Goal: Task Accomplishment & Management: Use online tool/utility

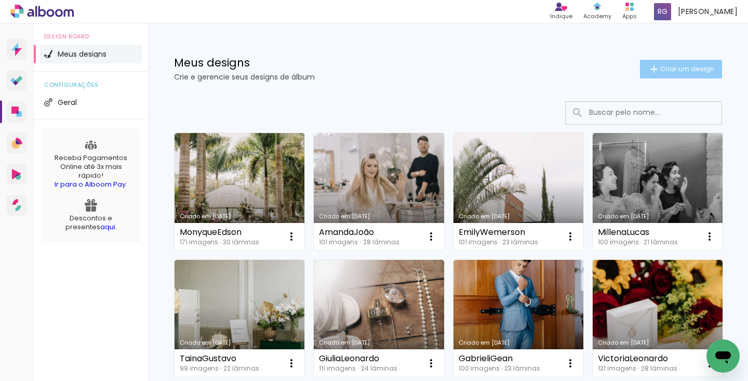
click at [666, 74] on paper-button "Criar um design" at bounding box center [681, 69] width 82 height 19
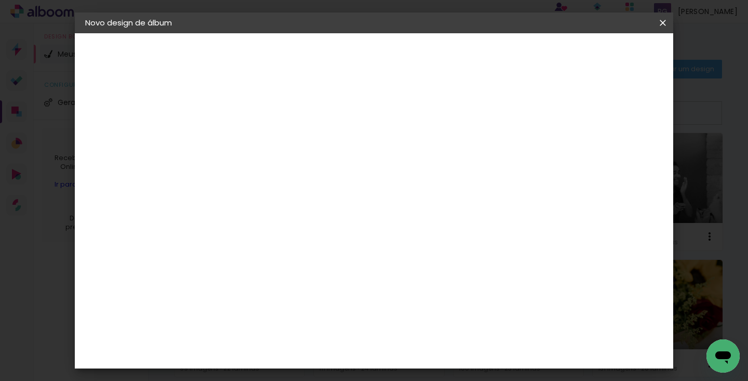
click at [255, 145] on input at bounding box center [255, 139] width 0 height 16
type input "ThaysMarco"
type paper-input "ThaysMarco"
click at [0, 0] on slot "Avançar" at bounding box center [0, 0] width 0 height 0
click at [0, 0] on slot "Tamanho Livre" at bounding box center [0, 0] width 0 height 0
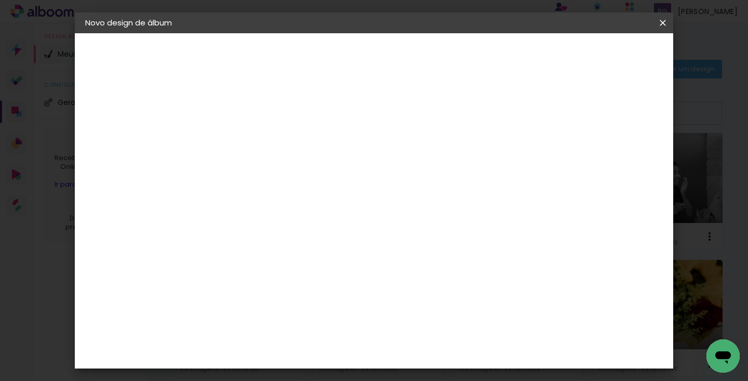
click at [0, 0] on slot "Avançar" at bounding box center [0, 0] width 0 height 0
click at [606, 57] on span "Iniciar design" at bounding box center [582, 54] width 47 height 7
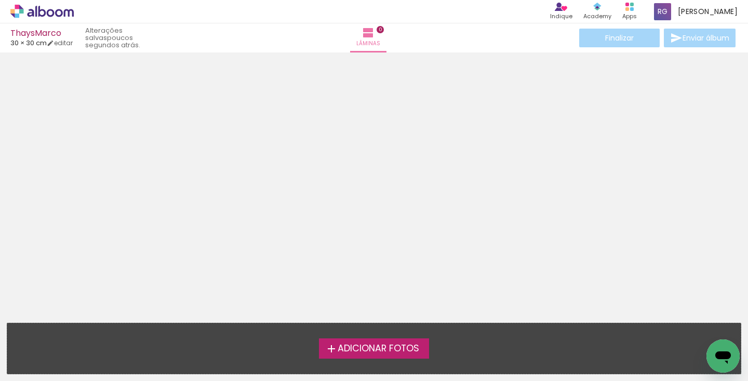
click at [370, 353] on span "Adicionar Fotos" at bounding box center [379, 348] width 82 height 9
click at [0, 0] on input "file" at bounding box center [0, 0] width 0 height 0
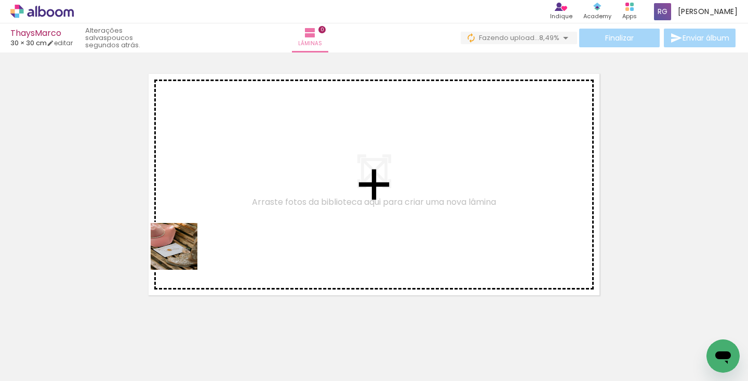
drag, startPoint x: 113, startPoint y: 349, endPoint x: 211, endPoint y: 215, distance: 166.6
click at [211, 215] on quentale-workspace at bounding box center [374, 190] width 748 height 381
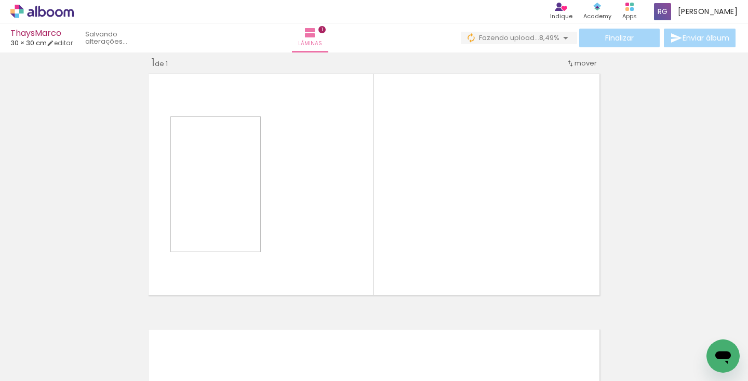
scroll to position [13, 0]
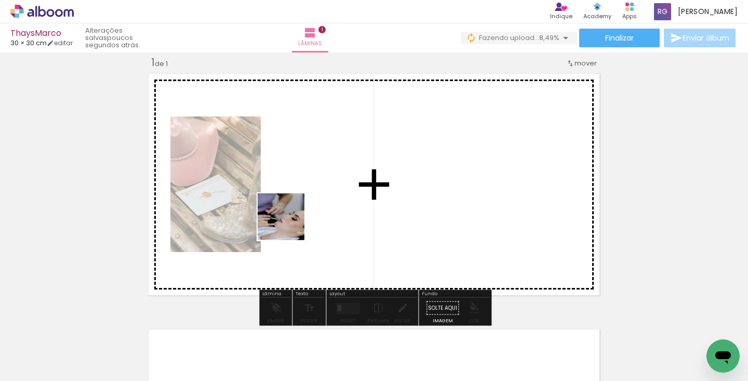
drag, startPoint x: 172, startPoint y: 352, endPoint x: 315, endPoint y: 215, distance: 198.1
click at [315, 215] on quentale-workspace at bounding box center [374, 190] width 748 height 381
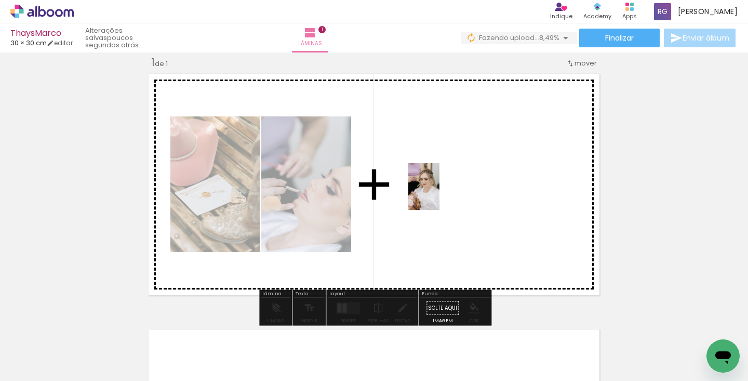
drag, startPoint x: 284, startPoint y: 350, endPoint x: 439, endPoint y: 194, distance: 220.1
click at [439, 194] on quentale-workspace at bounding box center [374, 190] width 748 height 381
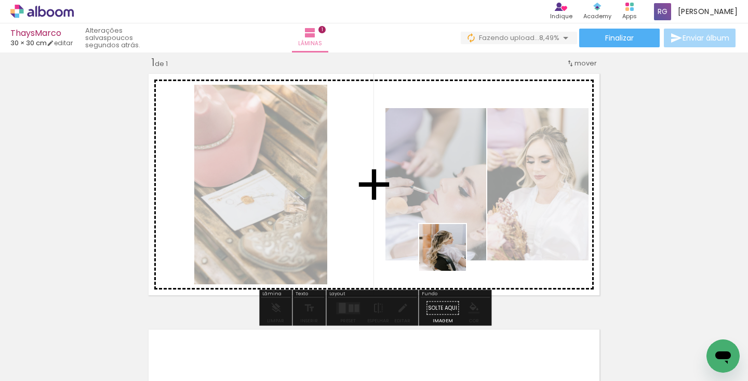
drag, startPoint x: 341, startPoint y: 344, endPoint x: 485, endPoint y: 241, distance: 176.8
click at [485, 241] on quentale-workspace at bounding box center [374, 190] width 748 height 381
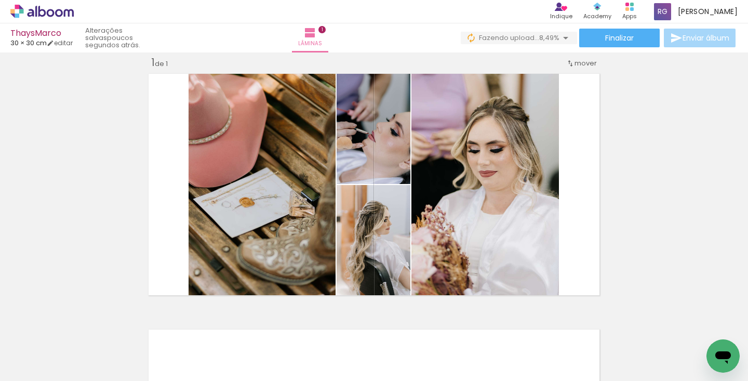
scroll to position [0, 234]
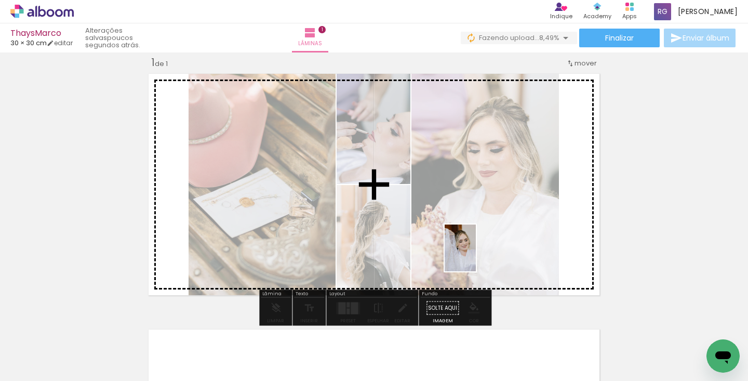
drag, startPoint x: 227, startPoint y: 351, endPoint x: 512, endPoint y: 237, distance: 307.8
click at [512, 237] on quentale-workspace at bounding box center [374, 190] width 748 height 381
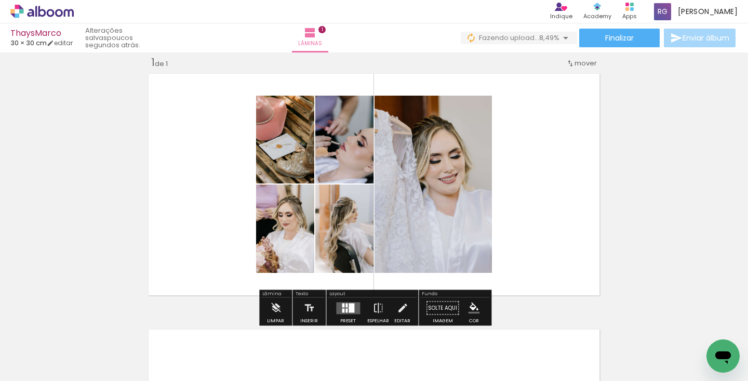
click at [349, 307] on div at bounding box center [352, 307] width 6 height 9
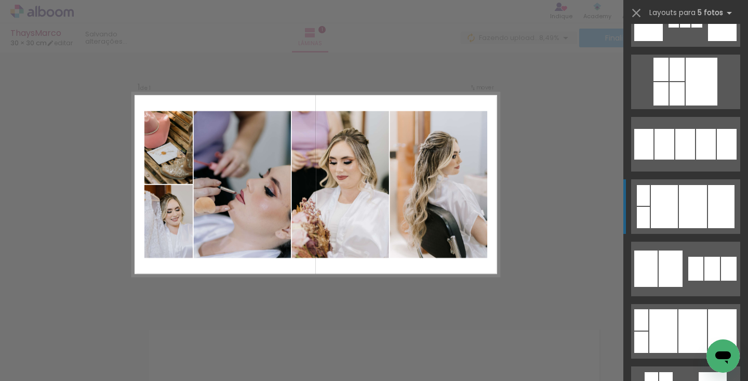
scroll to position [1480, 0]
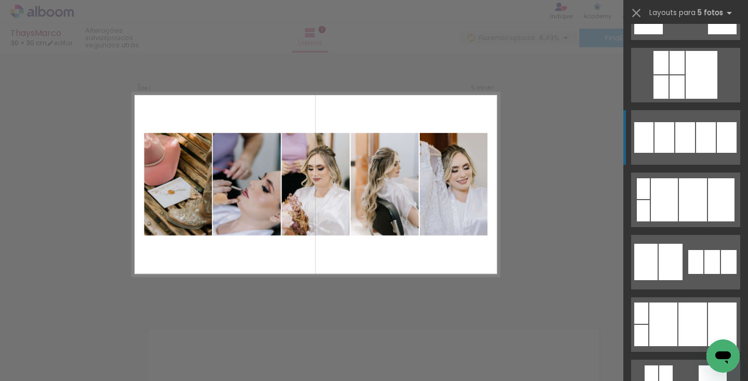
click at [668, 142] on div at bounding box center [665, 137] width 20 height 31
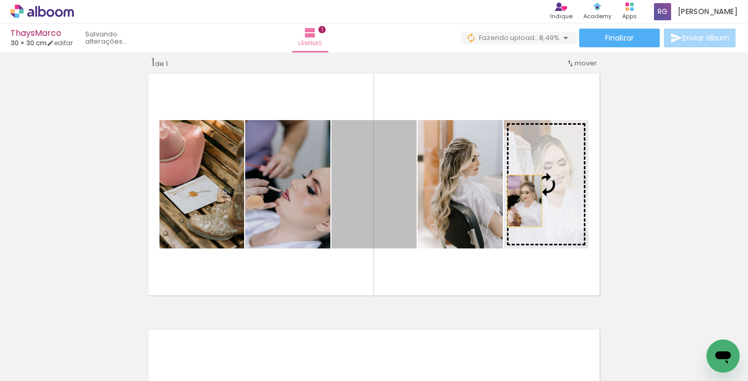
drag, startPoint x: 388, startPoint y: 215, endPoint x: 525, endPoint y: 201, distance: 137.9
click at [0, 0] on slot at bounding box center [0, 0] width 0 height 0
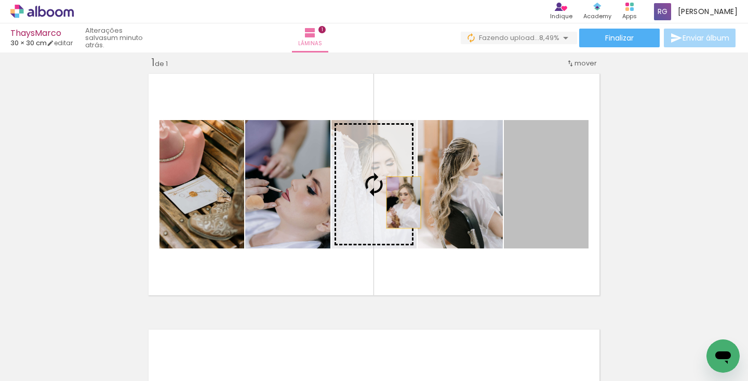
drag, startPoint x: 525, startPoint y: 201, endPoint x: 403, endPoint y: 202, distance: 122.1
click at [0, 0] on slot at bounding box center [0, 0] width 0 height 0
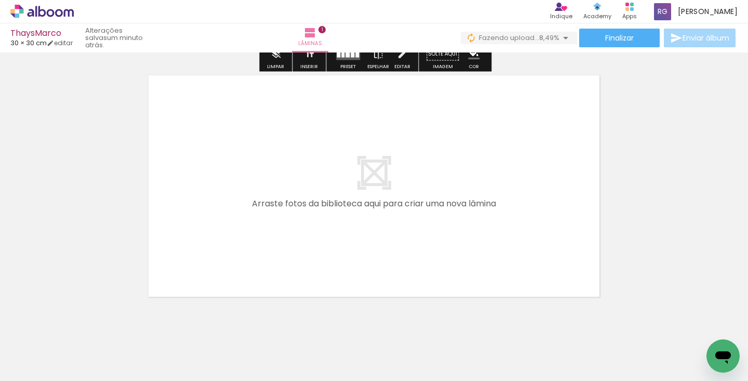
scroll to position [288, 0]
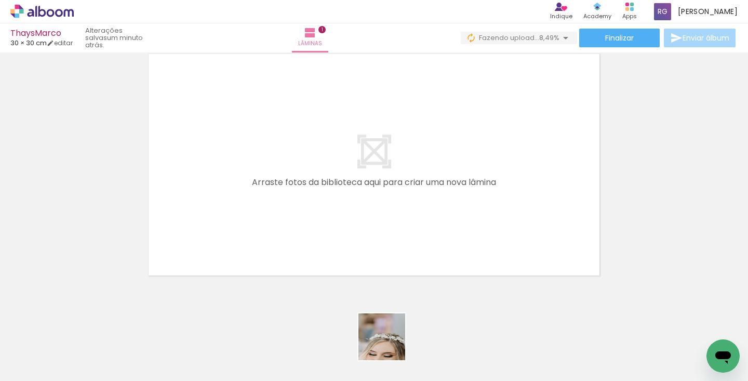
drag, startPoint x: 395, startPoint y: 362, endPoint x: 343, endPoint y: 259, distance: 115.0
click at [343, 259] on quentale-workspace at bounding box center [374, 190] width 748 height 381
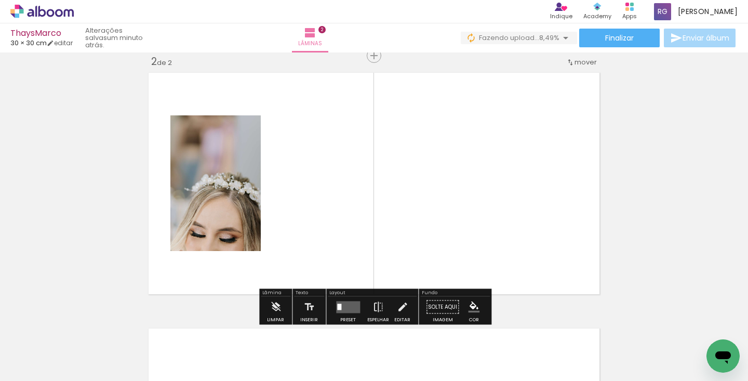
scroll to position [269, 0]
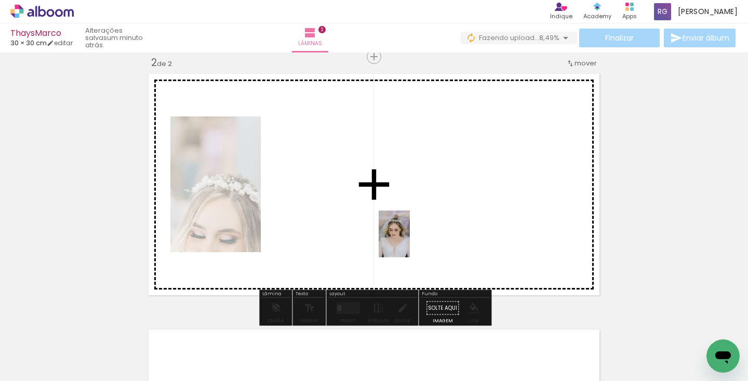
drag, startPoint x: 456, startPoint y: 349, endPoint x: 409, endPoint y: 242, distance: 117.0
click at [409, 242] on quentale-workspace at bounding box center [374, 190] width 748 height 381
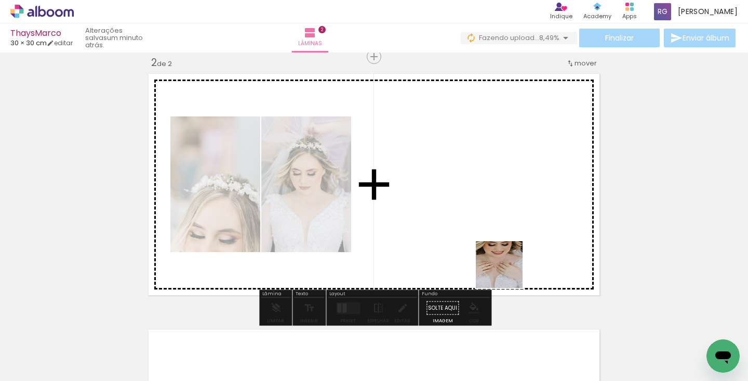
drag, startPoint x: 518, startPoint y: 346, endPoint x: 495, endPoint y: 192, distance: 155.4
click at [495, 192] on quentale-workspace at bounding box center [374, 190] width 748 height 381
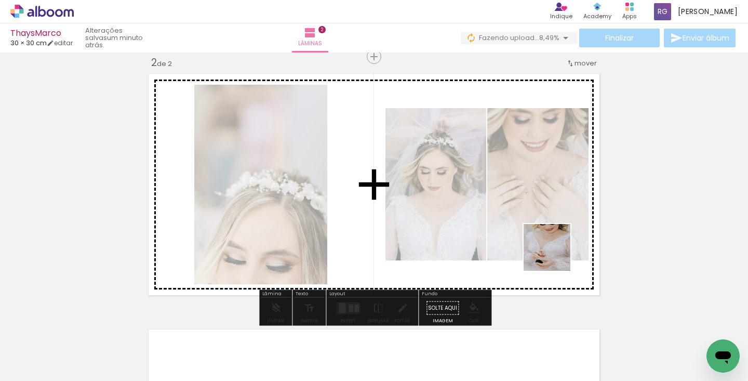
drag, startPoint x: 571, startPoint y: 347, endPoint x: 555, endPoint y: 231, distance: 116.4
click at [555, 231] on quentale-workspace at bounding box center [374, 190] width 748 height 381
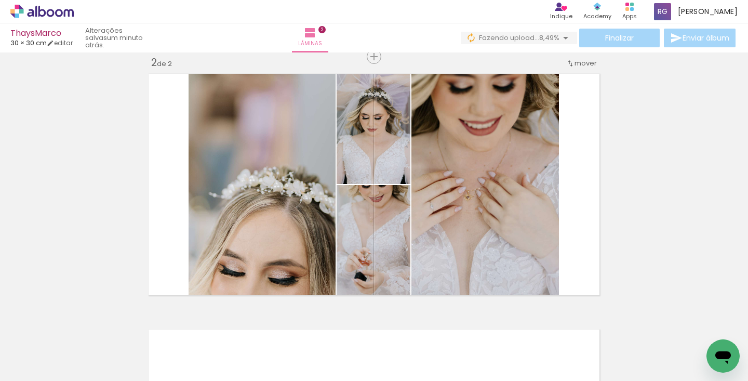
scroll to position [0, 457]
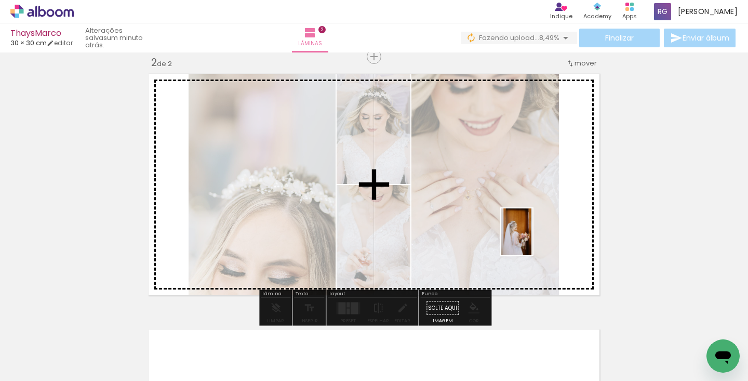
drag, startPoint x: 463, startPoint y: 352, endPoint x: 533, endPoint y: 240, distance: 132.8
click at [533, 240] on quentale-workspace at bounding box center [374, 190] width 748 height 381
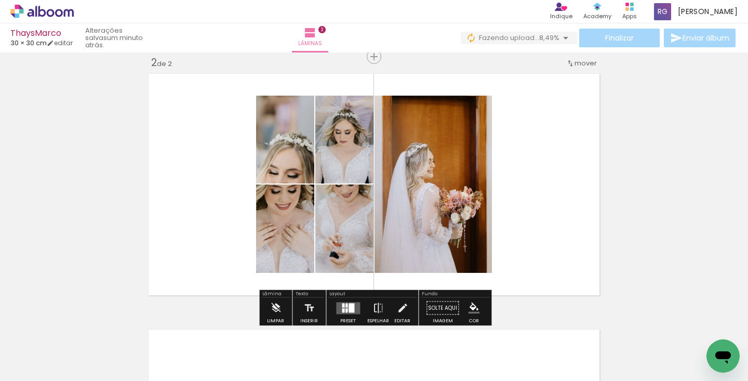
click at [346, 308] on div at bounding box center [347, 310] width 2 height 4
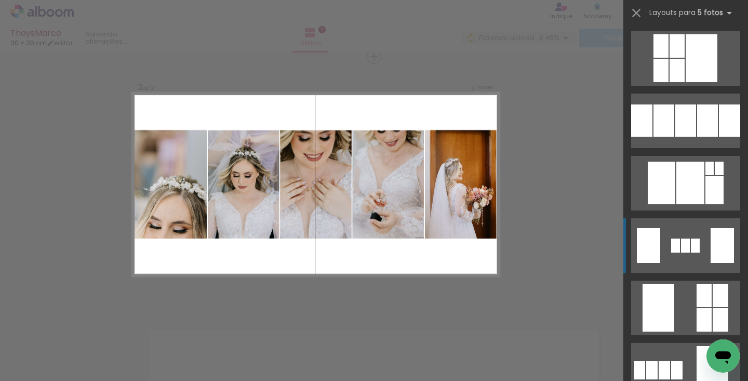
scroll to position [2613, 0]
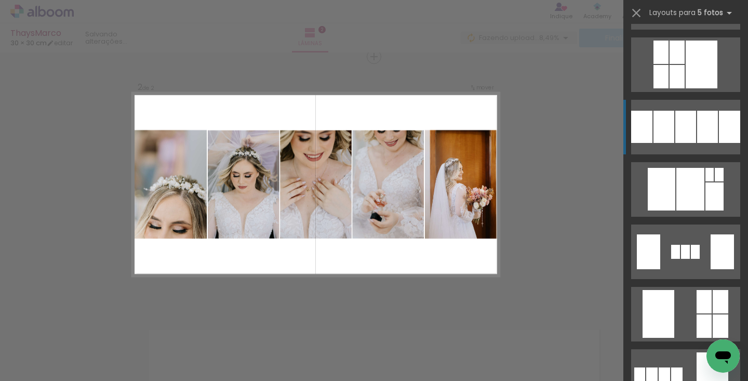
click at [674, 117] on quentale-layouter at bounding box center [685, 127] width 109 height 55
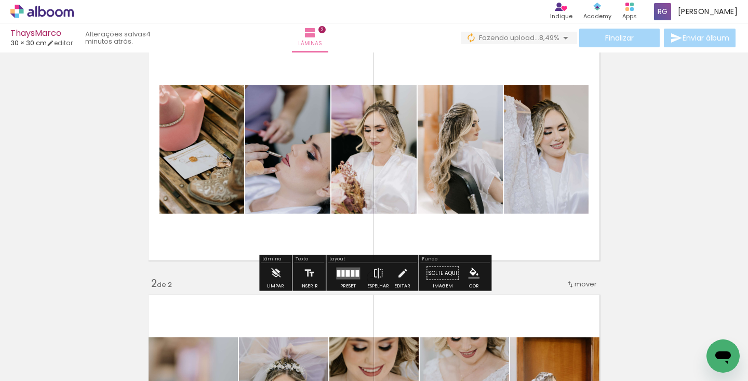
scroll to position [46, 0]
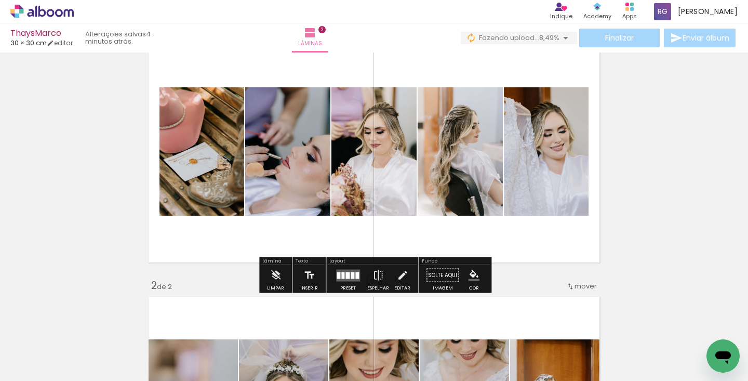
click at [323, 229] on quentale-layouter at bounding box center [373, 152] width 459 height 230
click at [346, 268] on div at bounding box center [348, 275] width 28 height 21
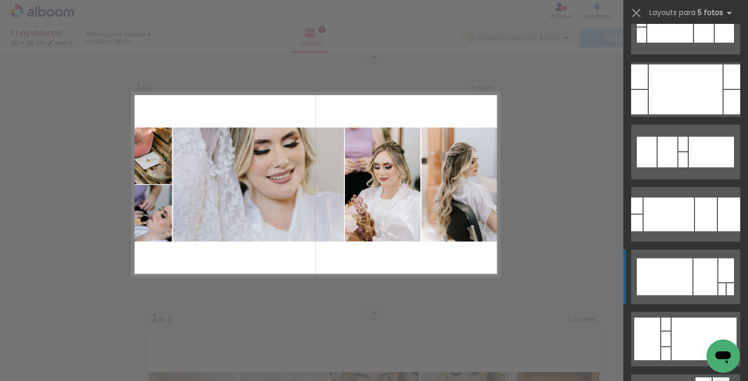
scroll to position [3971, 0]
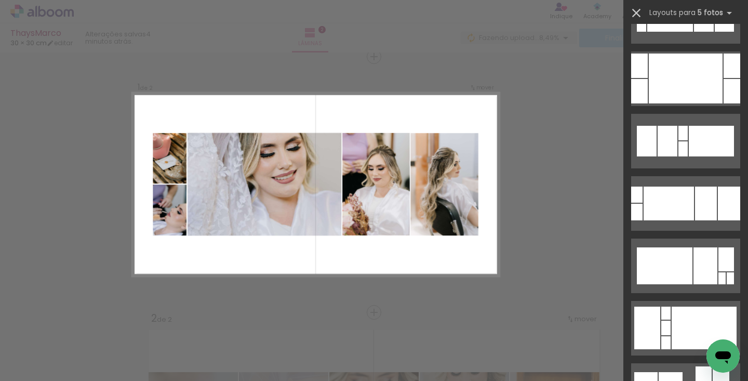
click at [639, 20] on iron-icon at bounding box center [636, 13] width 15 height 15
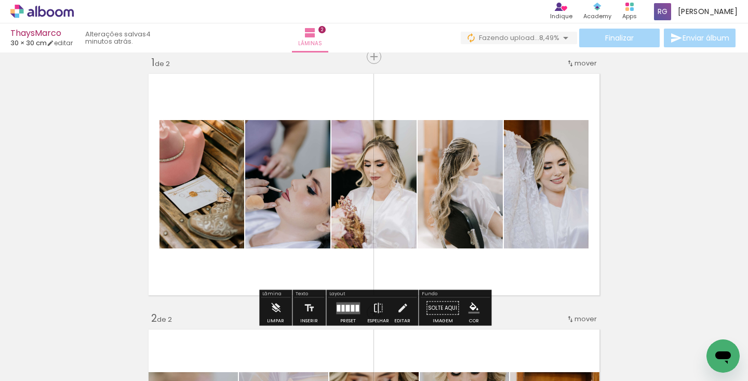
click at [351, 303] on quentale-layouter at bounding box center [348, 308] width 24 height 12
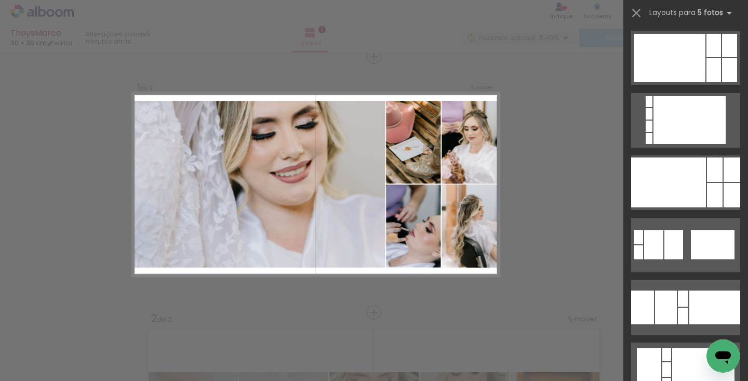
scroll to position [5680, 0]
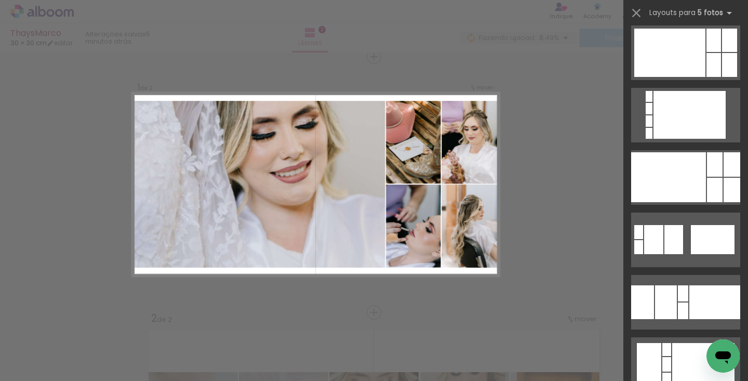
click at [696, 186] on div at bounding box center [668, 177] width 75 height 50
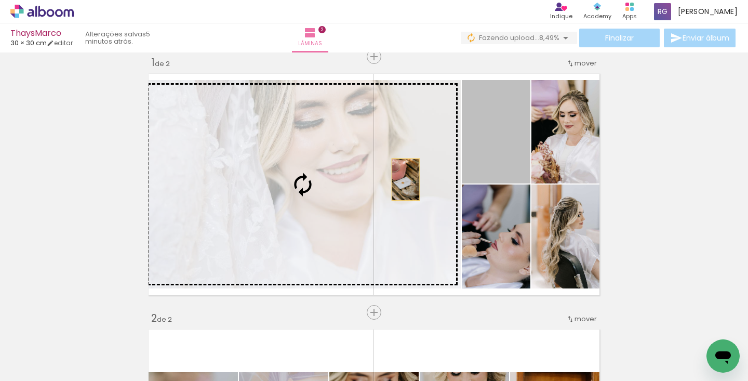
drag, startPoint x: 499, startPoint y: 148, endPoint x: 406, endPoint y: 179, distance: 98.1
click at [0, 0] on slot at bounding box center [0, 0] width 0 height 0
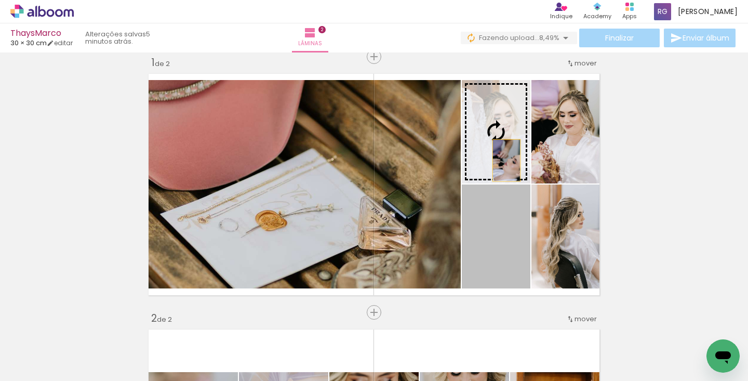
drag, startPoint x: 515, startPoint y: 223, endPoint x: 504, endPoint y: 152, distance: 72.5
click at [0, 0] on slot at bounding box center [0, 0] width 0 height 0
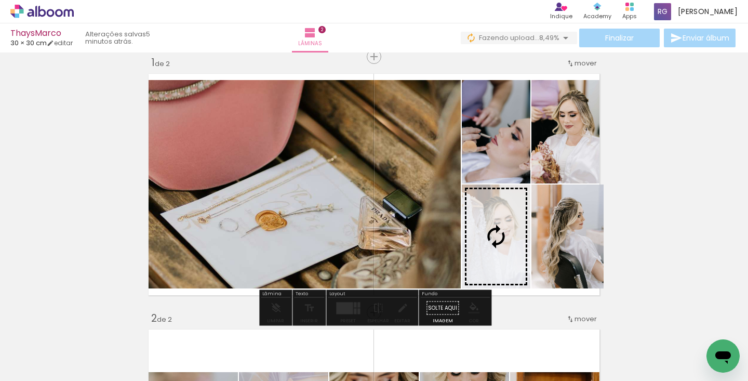
drag, startPoint x: 550, startPoint y: 214, endPoint x: 527, endPoint y: 214, distance: 23.4
click at [0, 0] on slot at bounding box center [0, 0] width 0 height 0
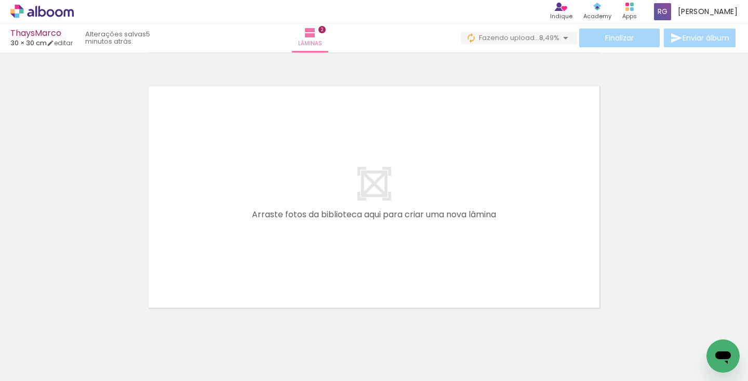
scroll to position [517, 0]
click at [386, 328] on iron-icon at bounding box center [380, 325] width 11 height 11
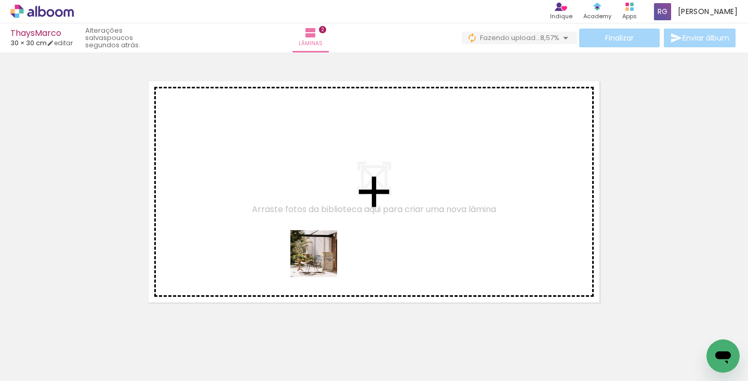
drag, startPoint x: 353, startPoint y: 342, endPoint x: 308, endPoint y: 236, distance: 115.5
click at [308, 236] on quentale-workspace at bounding box center [374, 190] width 748 height 381
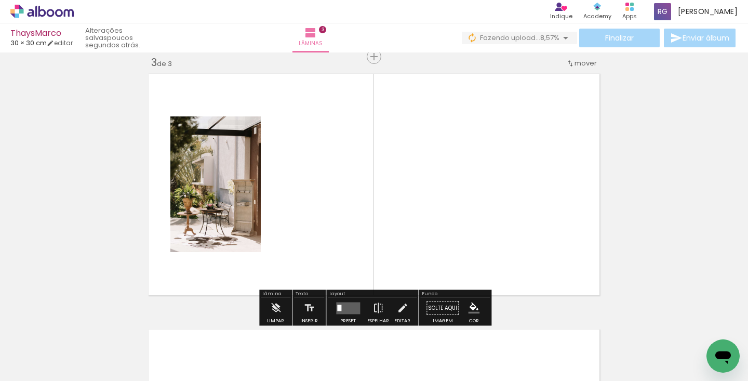
scroll to position [0, 285]
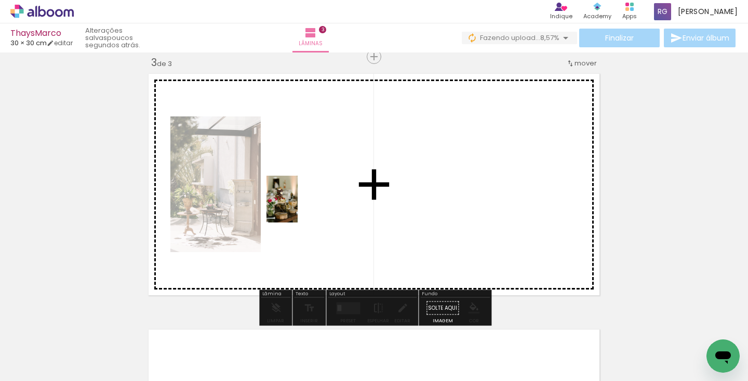
drag, startPoint x: 289, startPoint y: 348, endPoint x: 298, endPoint y: 207, distance: 141.1
click at [298, 207] on quentale-workspace at bounding box center [374, 190] width 748 height 381
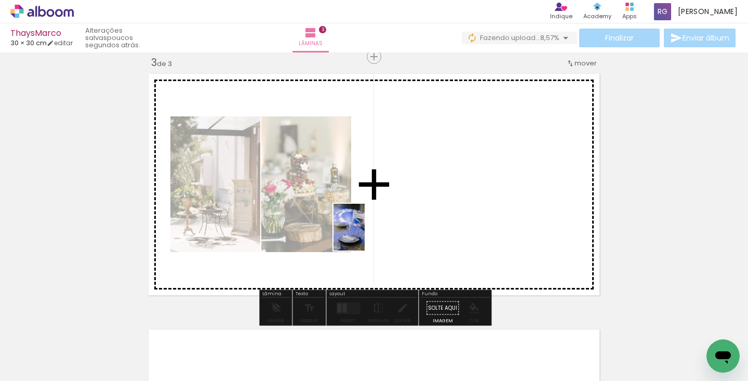
drag, startPoint x: 224, startPoint y: 354, endPoint x: 389, endPoint y: 217, distance: 214.0
click at [389, 217] on quentale-workspace at bounding box center [374, 190] width 748 height 381
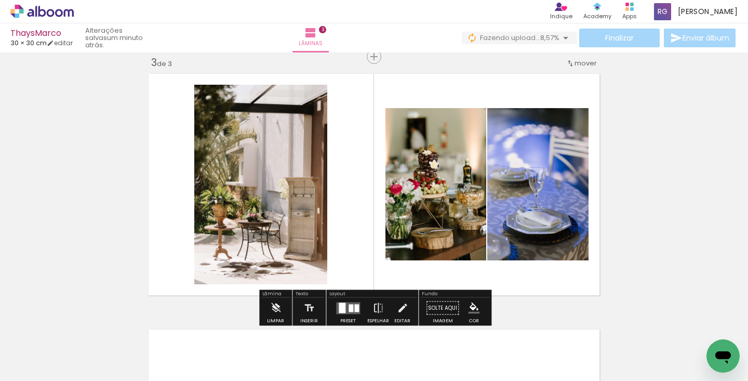
scroll to position [0, 140]
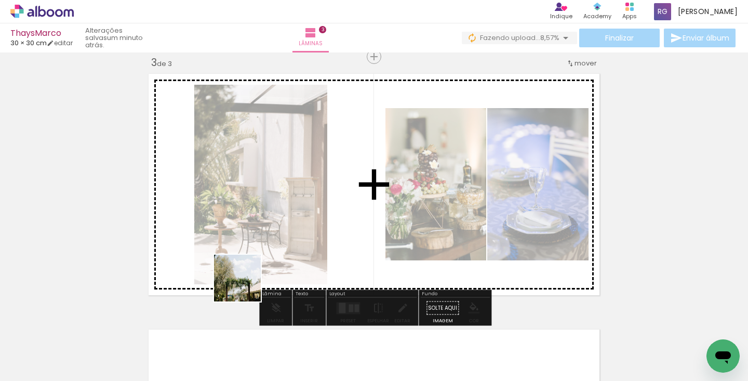
drag, startPoint x: 251, startPoint y: 350, endPoint x: 236, endPoint y: 220, distance: 130.3
click at [236, 220] on quentale-workspace at bounding box center [374, 190] width 748 height 381
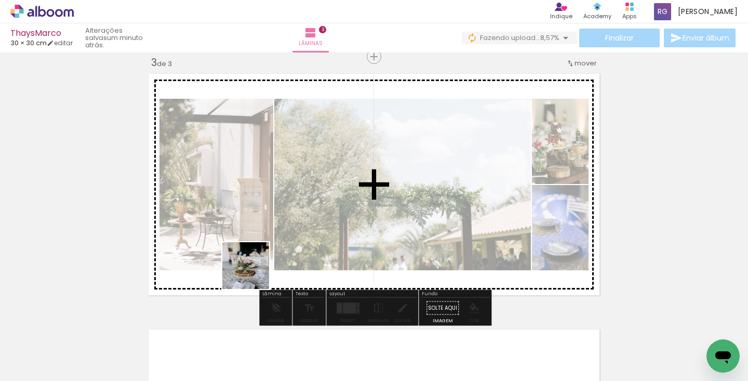
drag, startPoint x: 88, startPoint y: 349, endPoint x: 296, endPoint y: 250, distance: 230.6
click at [296, 250] on quentale-workspace at bounding box center [374, 190] width 748 height 381
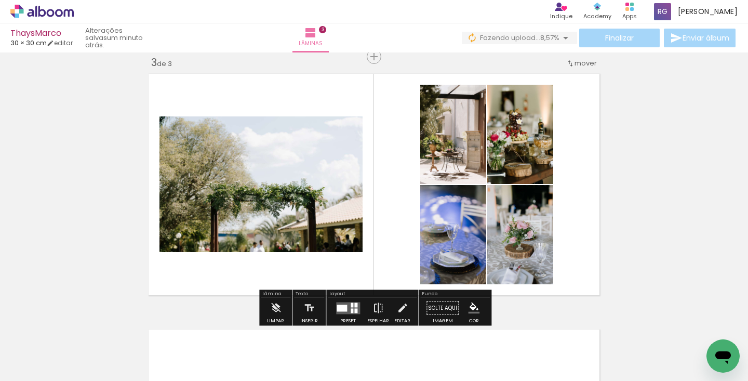
scroll to position [0, 249]
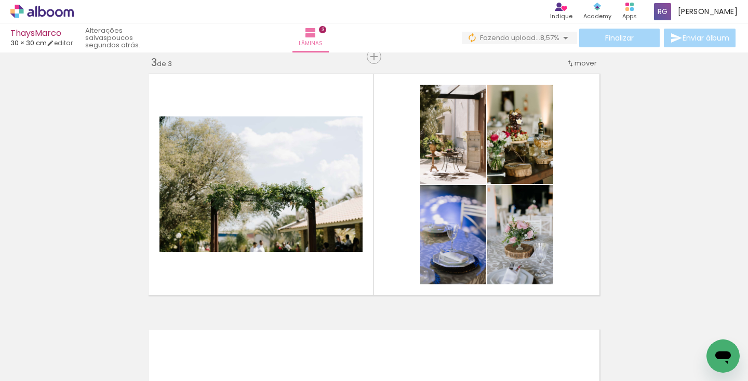
scroll to position [0, 3398]
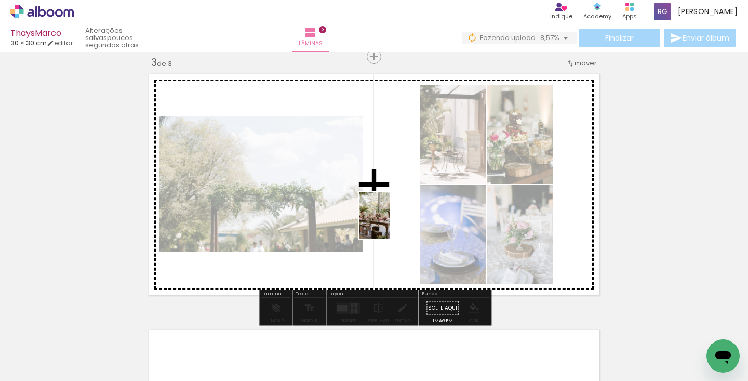
drag, startPoint x: 265, startPoint y: 350, endPoint x: 390, endPoint y: 223, distance: 178.2
click at [390, 223] on quentale-workspace at bounding box center [374, 190] width 748 height 381
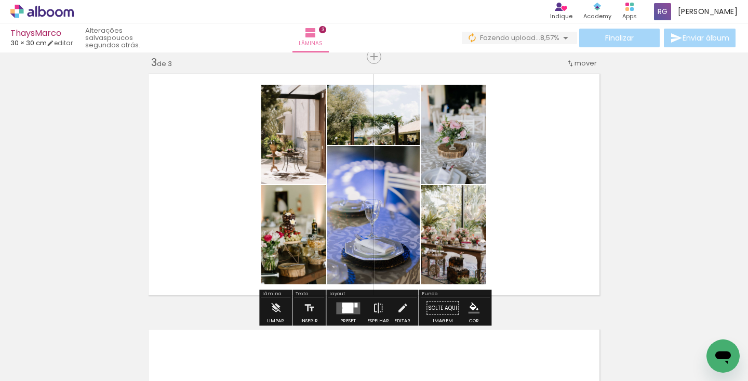
click at [354, 302] on div at bounding box center [355, 304] width 3 height 5
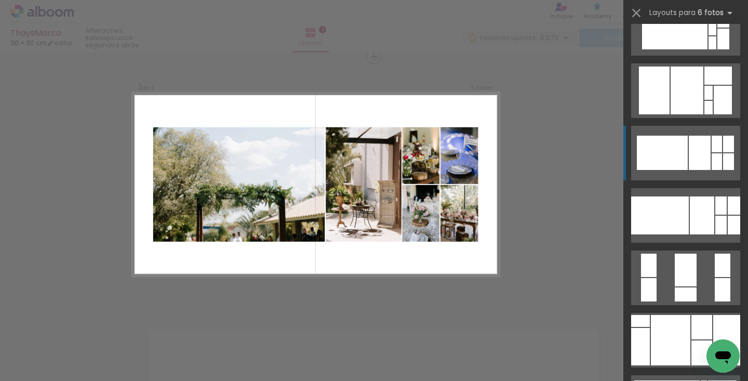
scroll to position [354, 0]
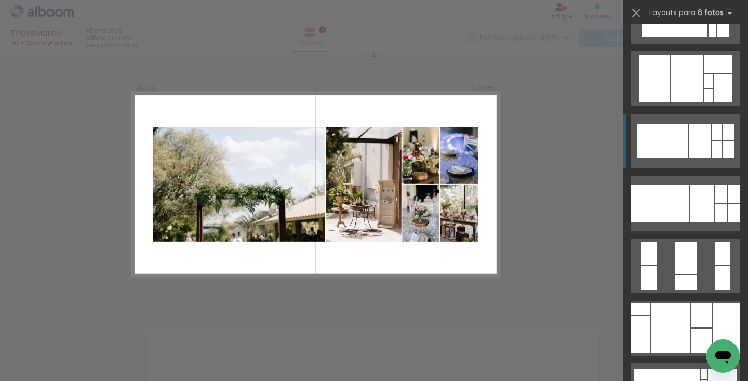
click at [685, 145] on div at bounding box center [662, 141] width 51 height 34
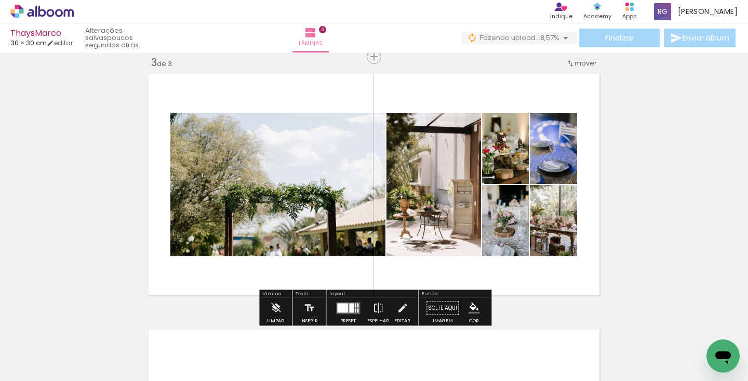
click at [357, 306] on div at bounding box center [358, 305] width 2 height 4
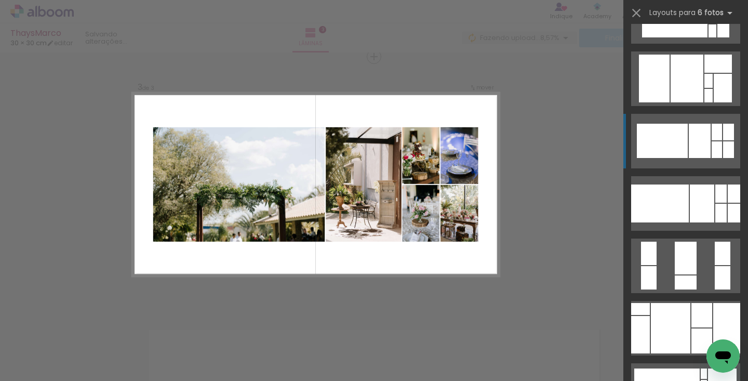
scroll to position [436, 0]
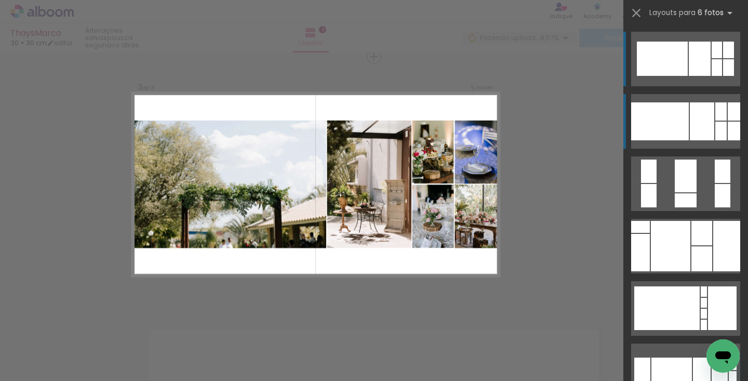
click at [675, 105] on div at bounding box center [660, 121] width 58 height 38
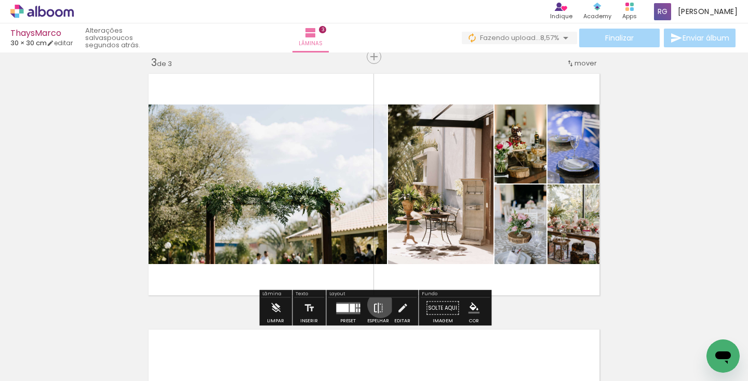
click at [378, 304] on iron-icon at bounding box center [378, 308] width 11 height 21
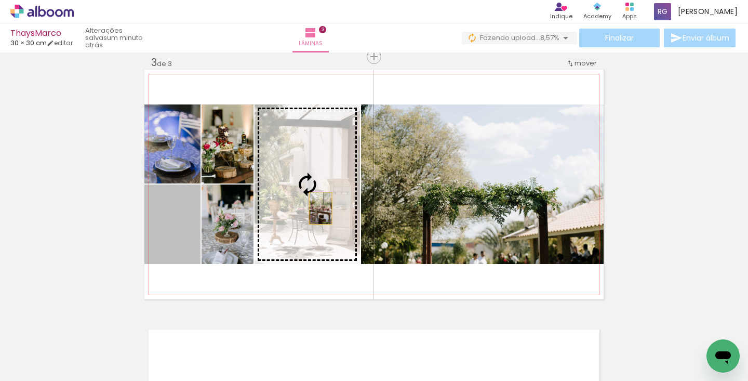
drag, startPoint x: 187, startPoint y: 241, endPoint x: 321, endPoint y: 208, distance: 138.0
click at [0, 0] on slot at bounding box center [0, 0] width 0 height 0
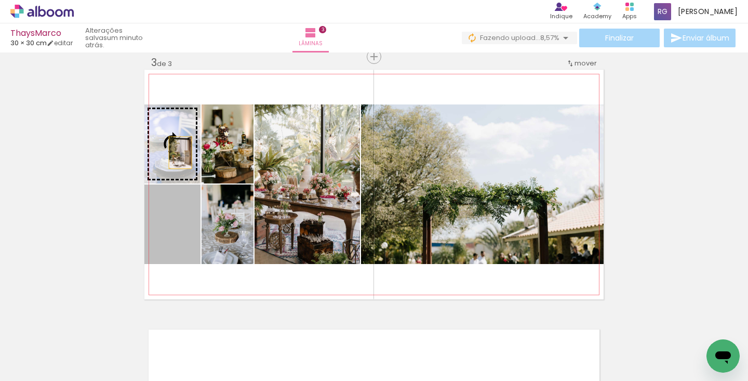
drag, startPoint x: 180, startPoint y: 237, endPoint x: 180, endPoint y: 152, distance: 85.2
click at [0, 0] on slot at bounding box center [0, 0] width 0 height 0
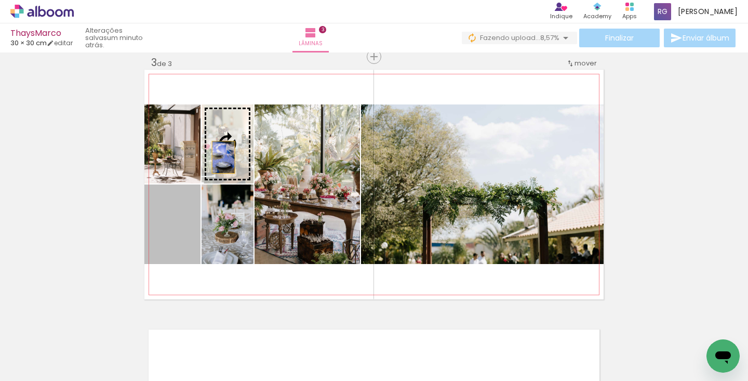
drag, startPoint x: 188, startPoint y: 222, endPoint x: 223, endPoint y: 157, distance: 74.2
click at [0, 0] on slot at bounding box center [0, 0] width 0 height 0
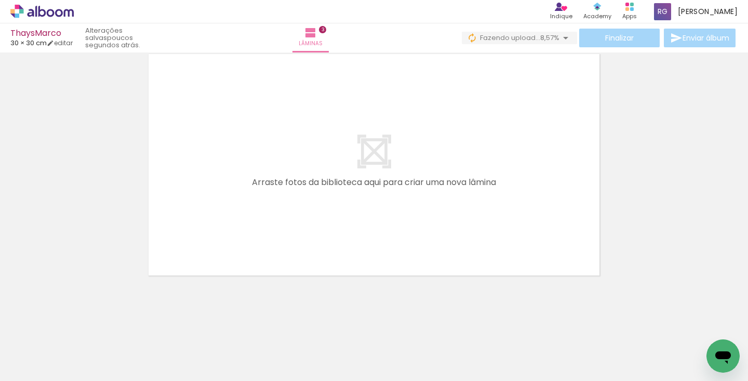
scroll to position [0, 669]
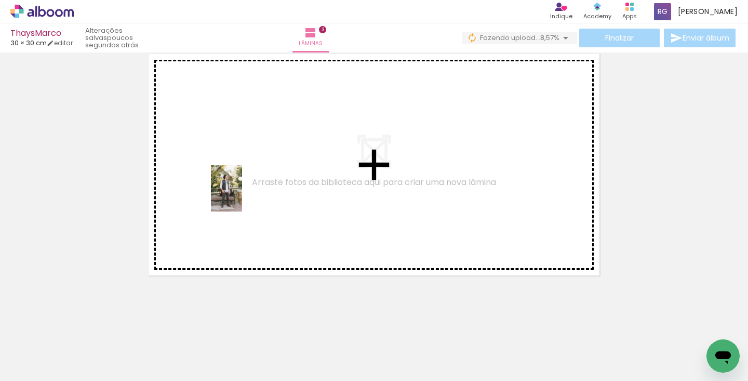
drag, startPoint x: 313, startPoint y: 337, endPoint x: 237, endPoint y: 182, distance: 172.0
click at [237, 182] on quentale-workspace at bounding box center [374, 190] width 748 height 381
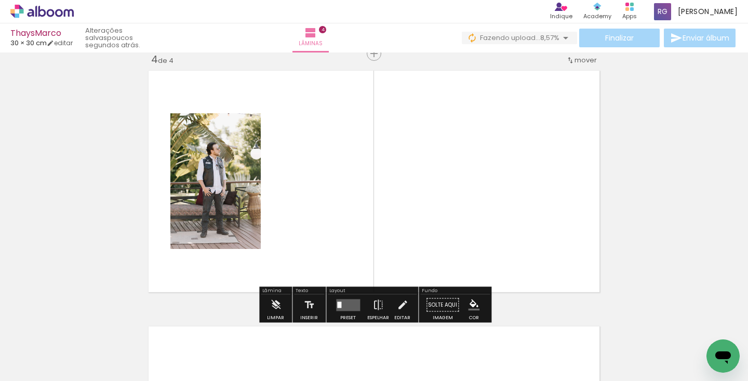
scroll to position [780, 0]
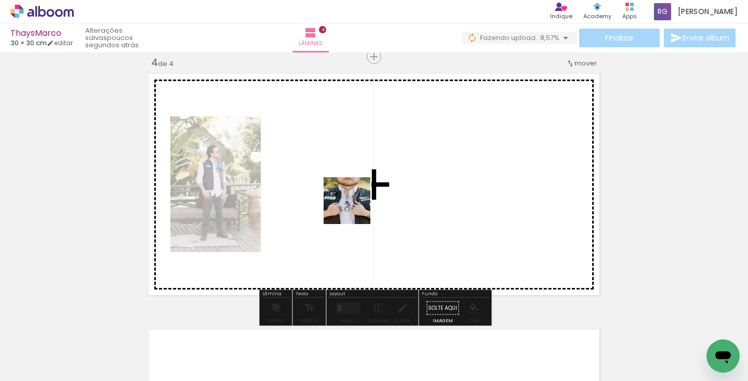
drag, startPoint x: 372, startPoint y: 360, endPoint x: 353, endPoint y: 186, distance: 175.1
click at [353, 186] on quentale-workspace at bounding box center [374, 190] width 748 height 381
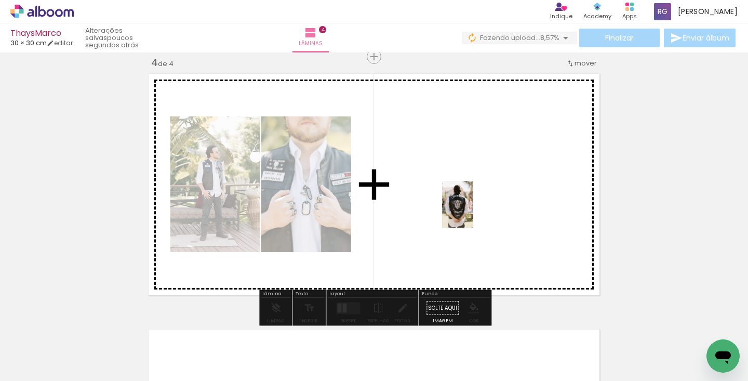
drag, startPoint x: 494, startPoint y: 342, endPoint x: 474, endPoint y: 209, distance: 135.0
click at [473, 210] on quentale-workspace at bounding box center [374, 190] width 748 height 381
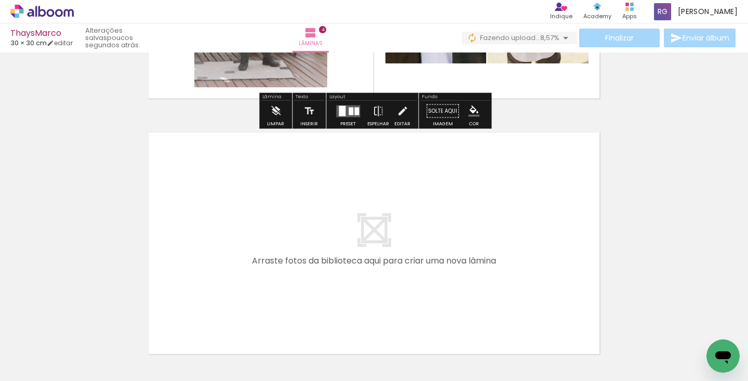
scroll to position [980, 0]
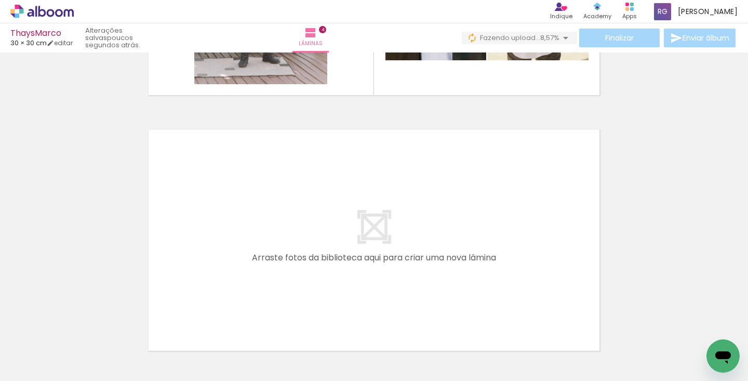
click at [582, 328] on iron-icon at bounding box center [576, 325] width 11 height 11
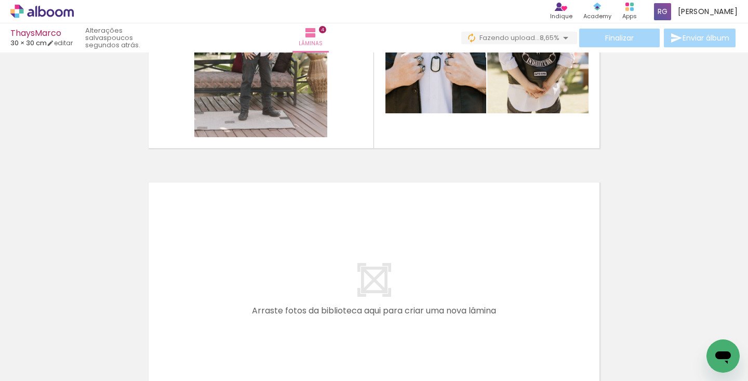
scroll to position [989, 0]
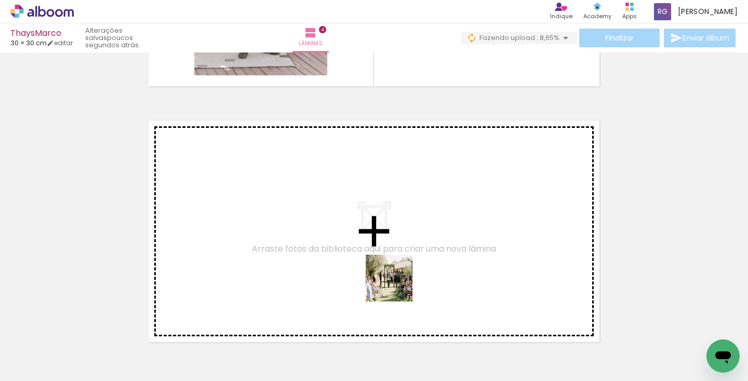
click at [391, 269] on quentale-workspace at bounding box center [374, 190] width 748 height 381
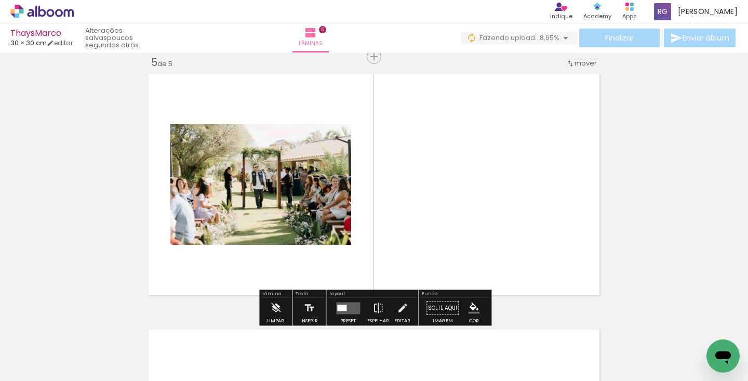
scroll to position [1036, 0]
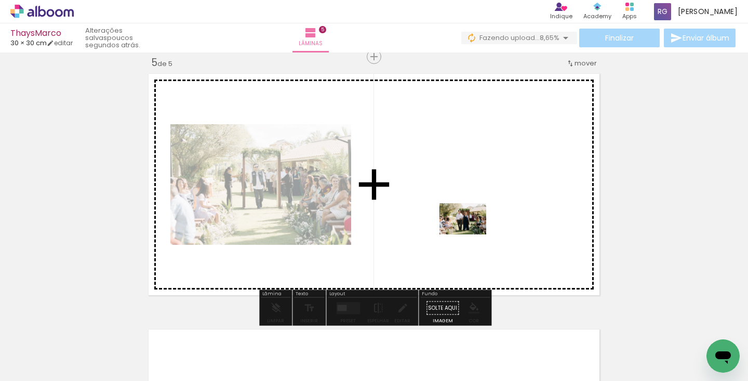
drag, startPoint x: 558, startPoint y: 355, endPoint x: 466, endPoint y: 209, distance: 172.6
click at [466, 209] on quentale-workspace at bounding box center [374, 190] width 748 height 381
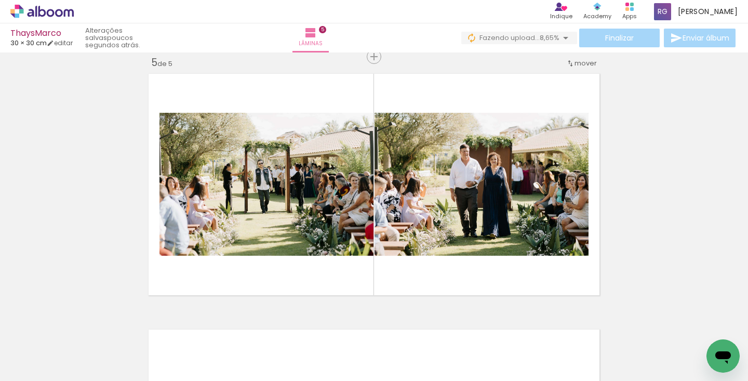
scroll to position [0, 1023]
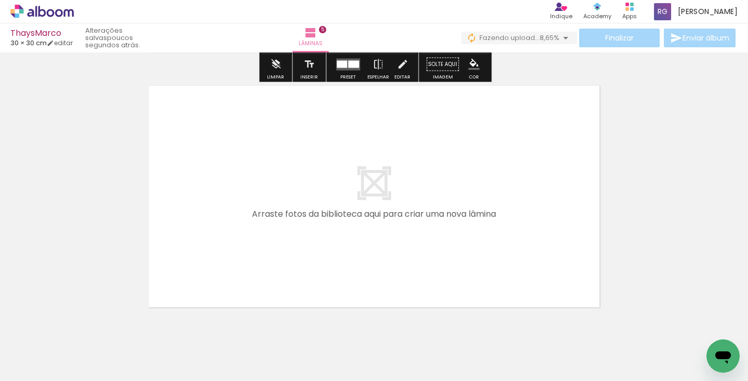
scroll to position [1311, 0]
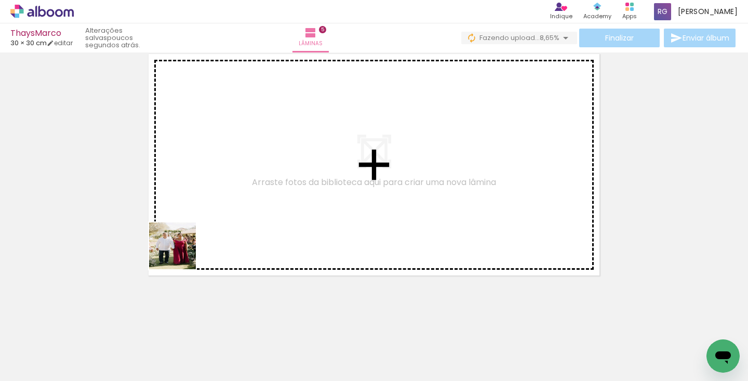
drag, startPoint x: 168, startPoint y: 347, endPoint x: 203, endPoint y: 230, distance: 122.1
click at [203, 230] on quentale-workspace at bounding box center [374, 190] width 748 height 381
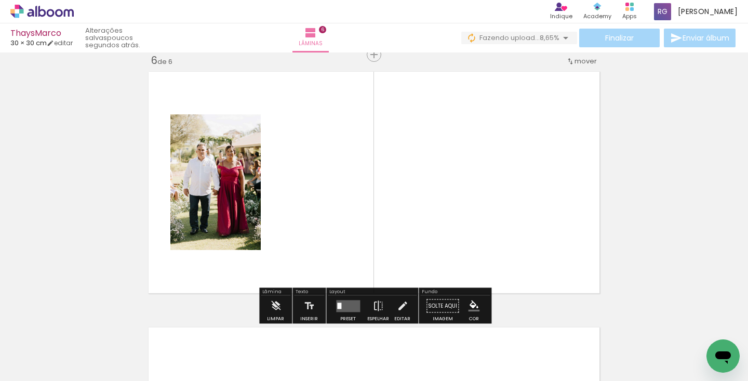
scroll to position [1291, 0]
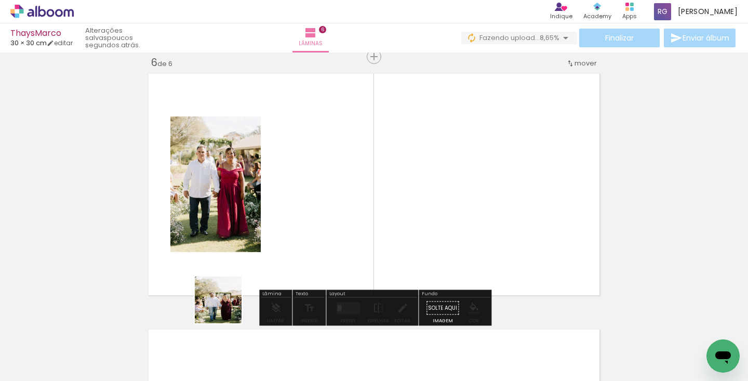
drag, startPoint x: 223, startPoint y: 346, endPoint x: 272, endPoint y: 226, distance: 129.1
click at [272, 226] on quentale-workspace at bounding box center [374, 190] width 748 height 381
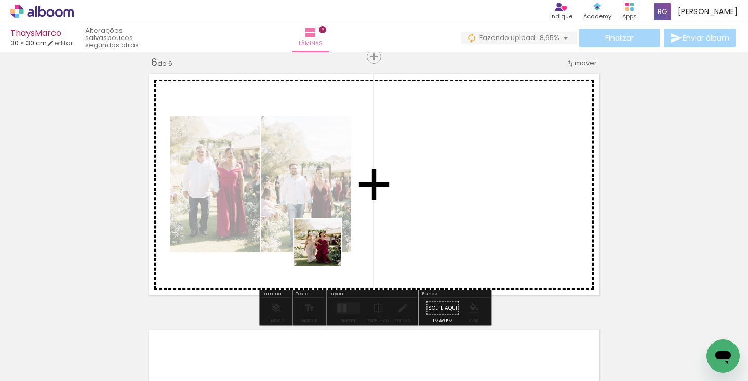
drag, startPoint x: 288, startPoint y: 340, endPoint x: 372, endPoint y: 209, distance: 155.5
click at [370, 209] on quentale-workspace at bounding box center [374, 190] width 748 height 381
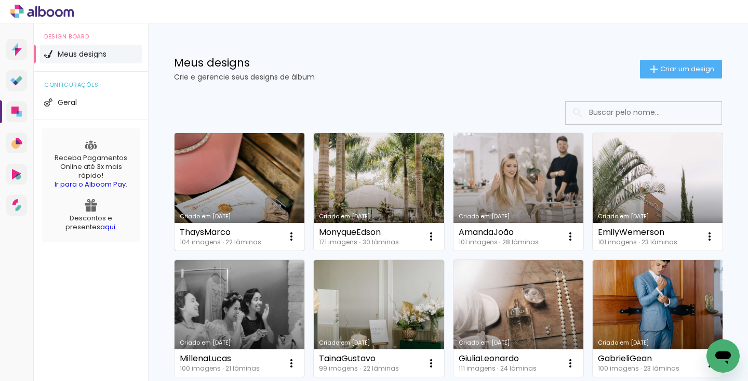
click at [247, 186] on link "Criado em [DATE]" at bounding box center [240, 191] width 130 height 117
